Goal: Information Seeking & Learning: Learn about a topic

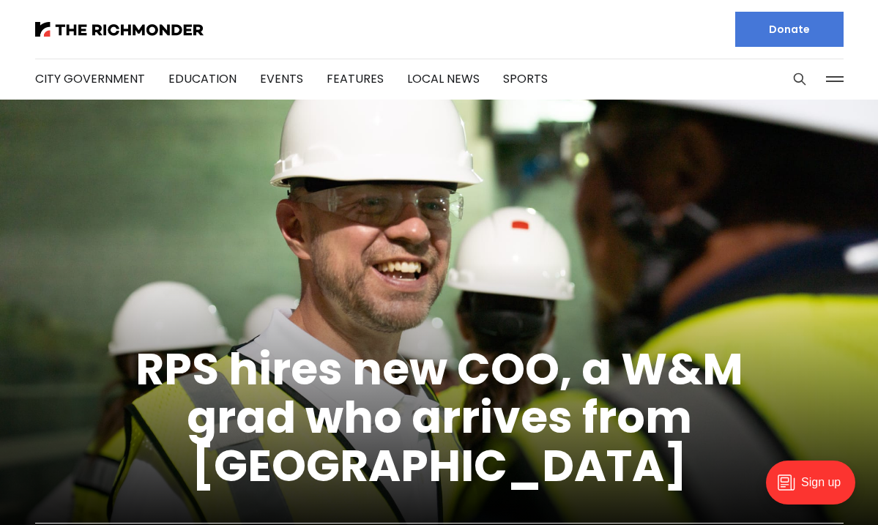
click at [834, 83] on button at bounding box center [835, 79] width 22 height 22
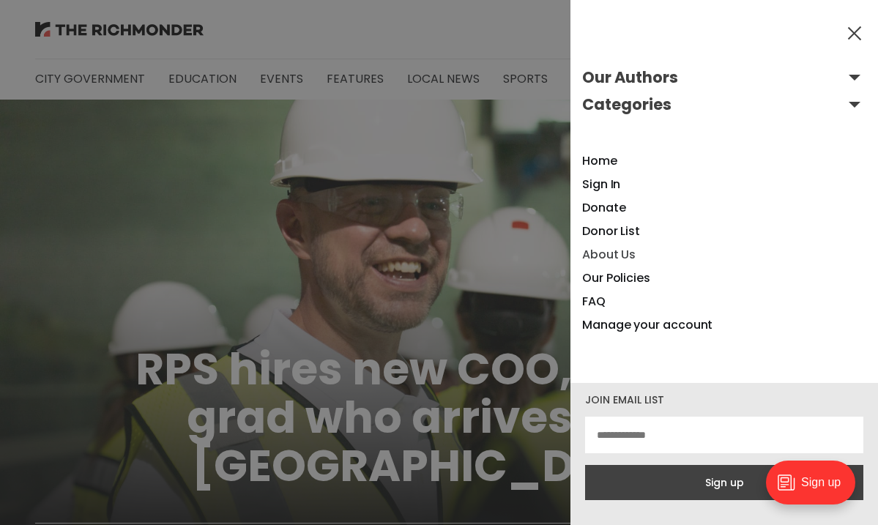
click at [623, 256] on link "About Us" at bounding box center [608, 254] width 53 height 17
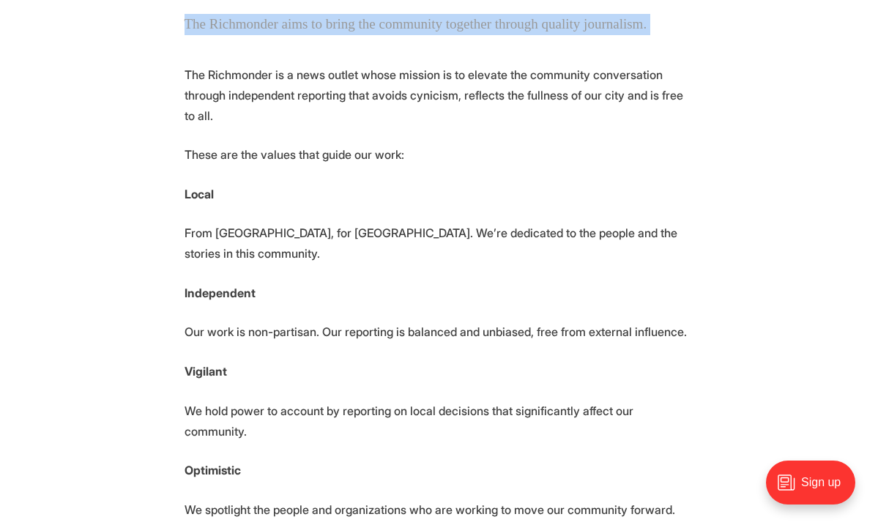
scroll to position [212, 0]
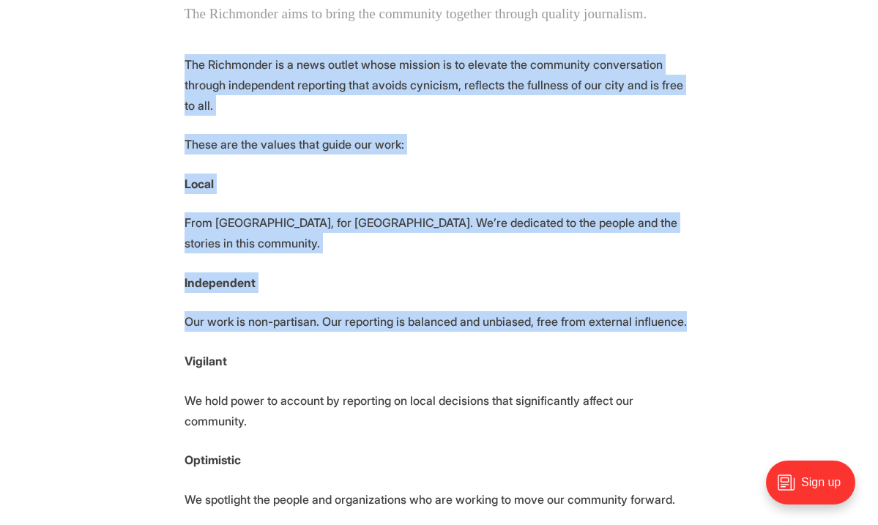
drag, startPoint x: 185, startPoint y: 253, endPoint x: 312, endPoint y: 352, distance: 161.3
click at [312, 332] on p "Our work is non-partisan. Our reporting is balanced and unbiased, free from ext…" at bounding box center [440, 321] width 510 height 21
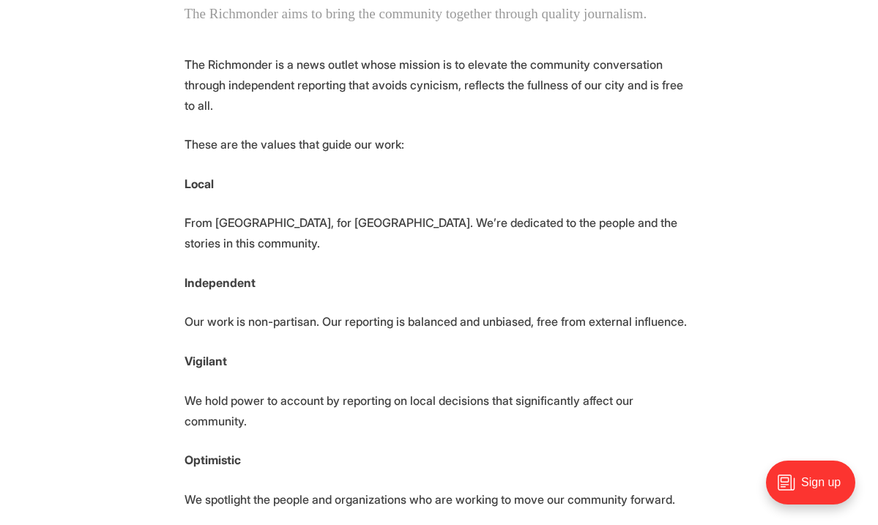
click at [305, 116] on p "The Richmonder is a news outlet whose mission is to elevate the community conve…" at bounding box center [440, 85] width 510 height 62
drag, startPoint x: 183, startPoint y: 82, endPoint x: 208, endPoint y: 87, distance: 25.4
click at [198, 89] on p "The Richmonder is a news outlet whose mission is to elevate the community conve…" at bounding box center [440, 85] width 510 height 62
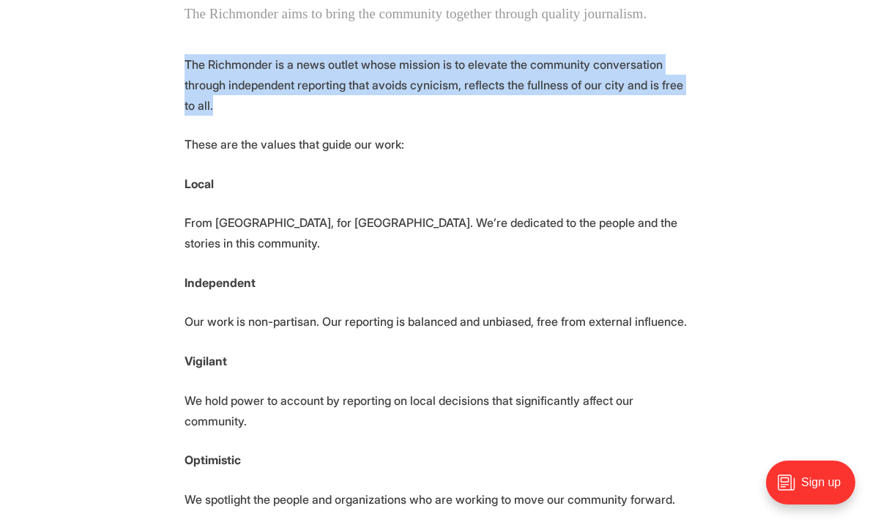
drag, startPoint x: 182, startPoint y: 86, endPoint x: 252, endPoint y: 136, distance: 86.0
copy p "The Richmonder is a news outlet whose mission is to elevate the community conve…"
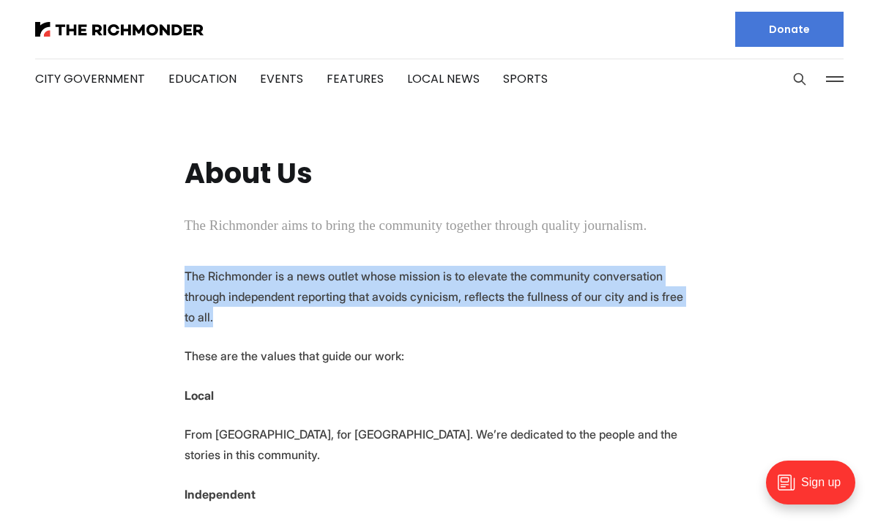
scroll to position [0, 0]
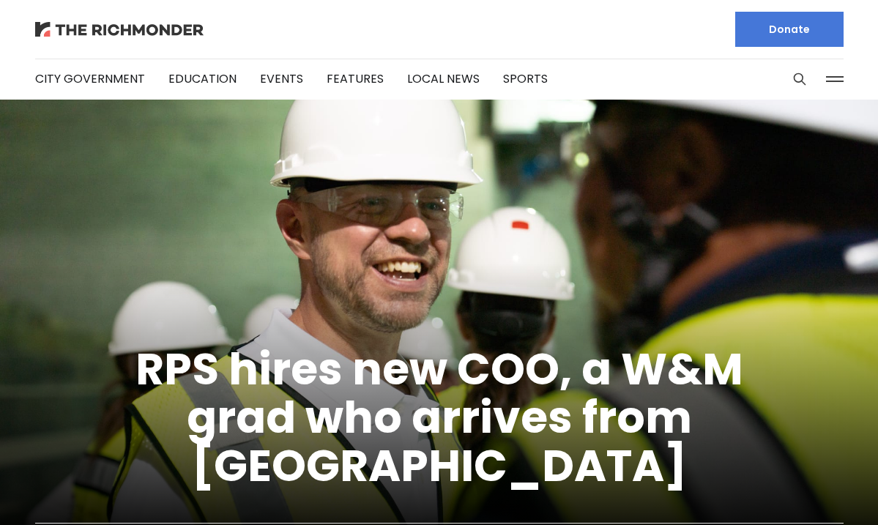
click at [176, 37] on img at bounding box center [119, 29] width 168 height 15
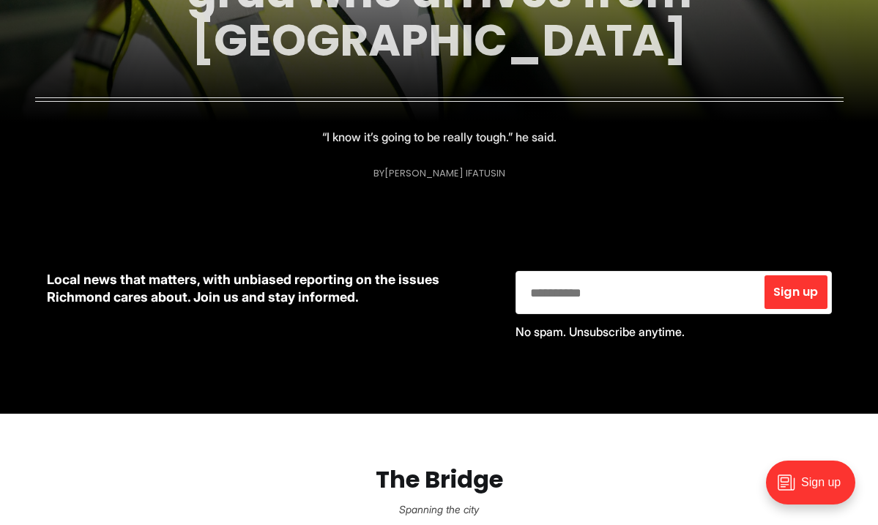
scroll to position [456, 0]
